Goal: Task Accomplishment & Management: Manage account settings

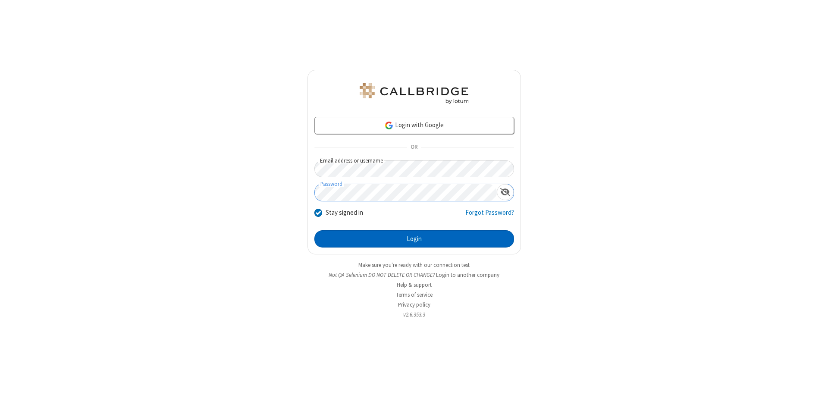
click at [414, 239] on button "Login" at bounding box center [414, 238] width 200 height 17
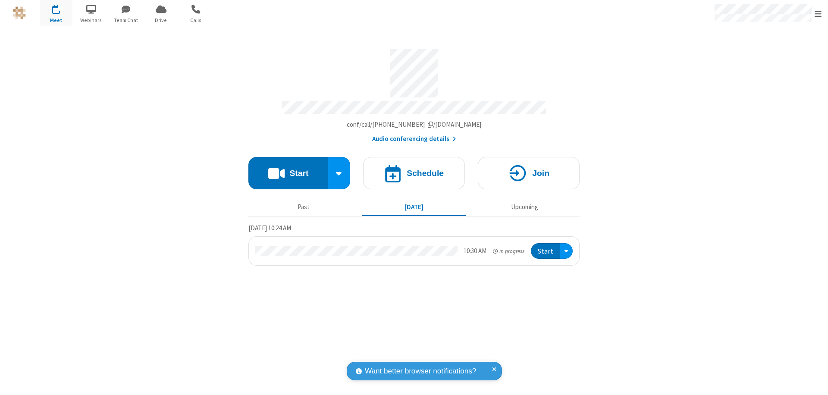
click at [818, 13] on span "Open menu" at bounding box center [818, 13] width 7 height 9
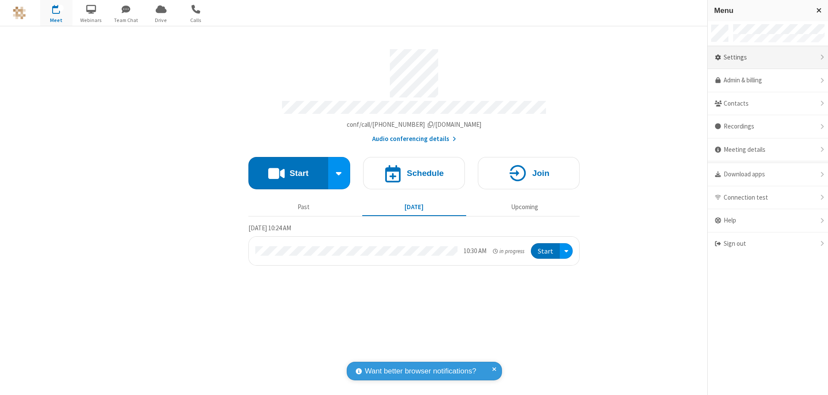
click at [768, 57] on div "Settings" at bounding box center [768, 57] width 120 height 23
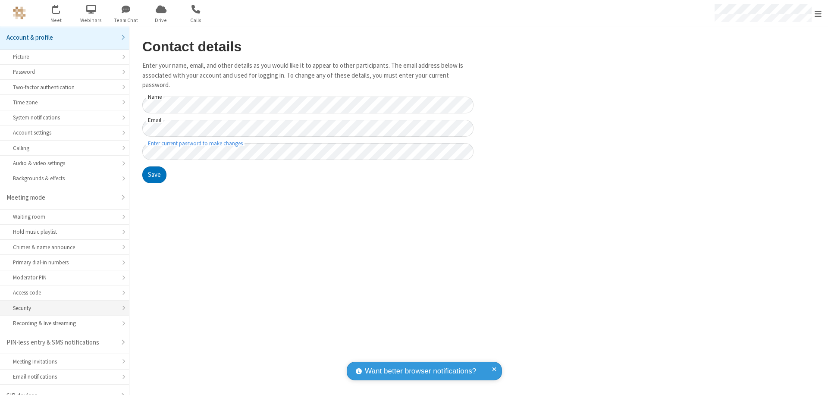
click at [61, 304] on div "Security" at bounding box center [64, 308] width 103 height 8
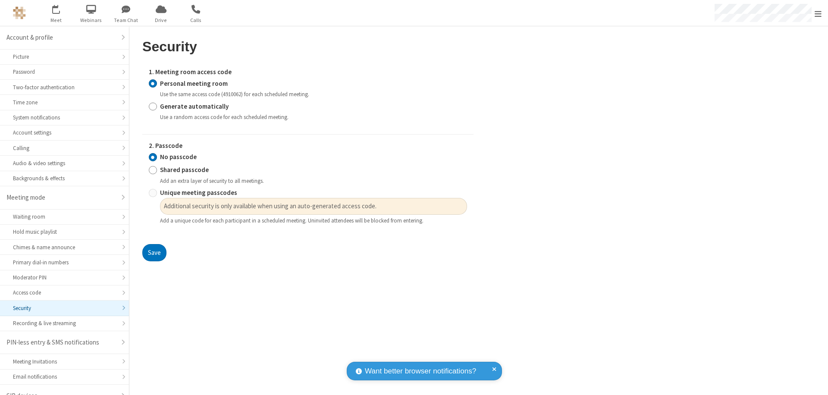
scroll to position [12, 0]
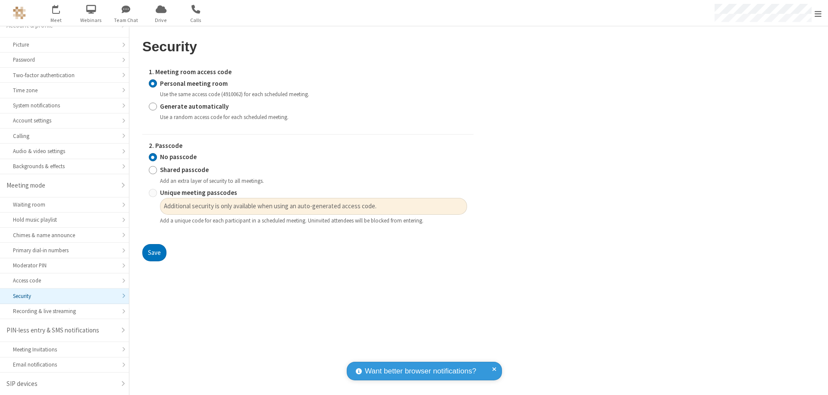
click at [153, 106] on input "Generate automatically" at bounding box center [153, 106] width 8 height 9
radio input "true"
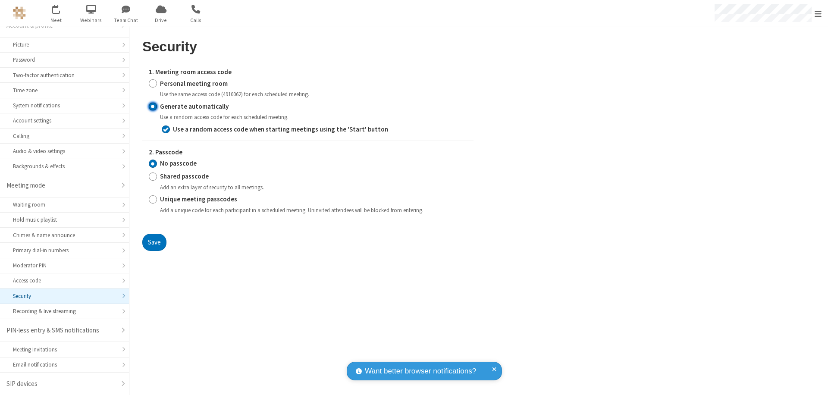
click at [154, 242] on button "Save" at bounding box center [154, 242] width 24 height 17
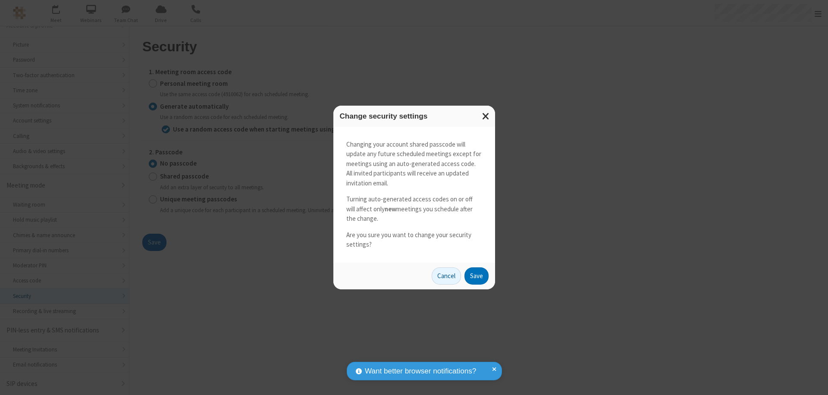
click at [476, 276] on button "Save" at bounding box center [477, 275] width 24 height 17
